Goal: Information Seeking & Learning: Learn about a topic

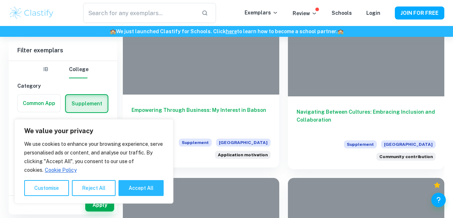
scroll to position [231, 0]
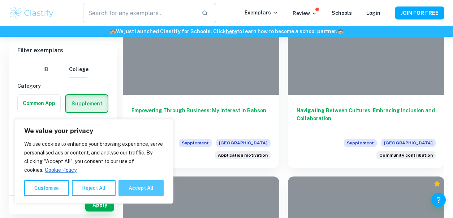
click at [133, 189] on button "Accept All" at bounding box center [141, 188] width 45 height 16
checkbox input "true"
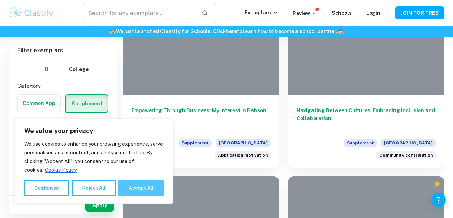
checkbox input "true"
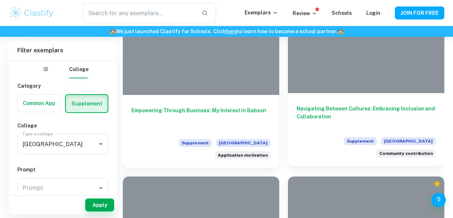
click at [309, 114] on h6 "Navigating Between Cultures: Embracing Inclusion and Collaboration" at bounding box center [366, 117] width 139 height 24
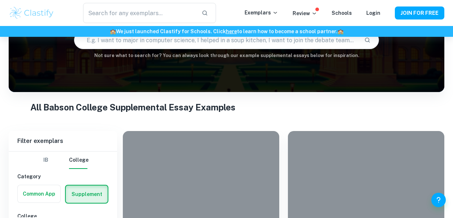
scroll to position [232, 0]
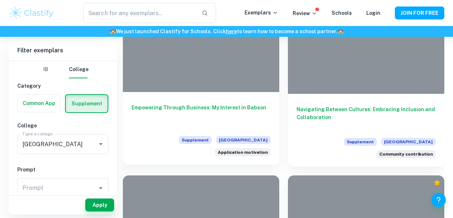
click at [199, 108] on h6 "Empowering Through Business: My Interest in Babson" at bounding box center [201, 116] width 139 height 24
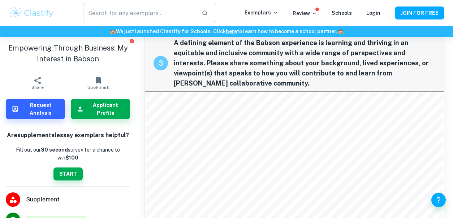
scroll to position [727, 0]
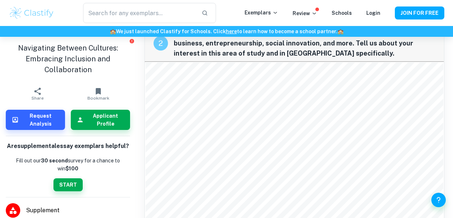
scroll to position [253, 0]
